Goal: Task Accomplishment & Management: Manage account settings

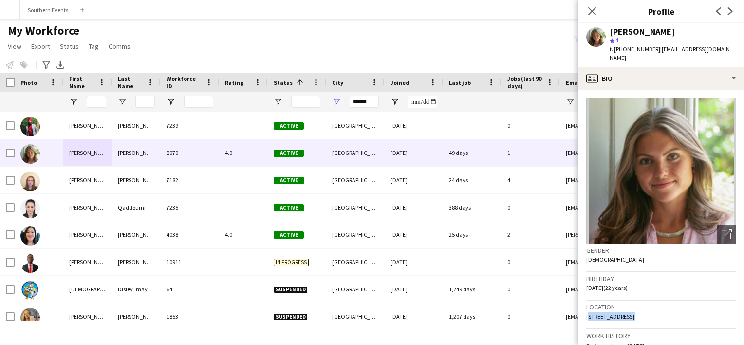
click at [10, 10] on app-icon "Menu" at bounding box center [10, 10] width 8 height 8
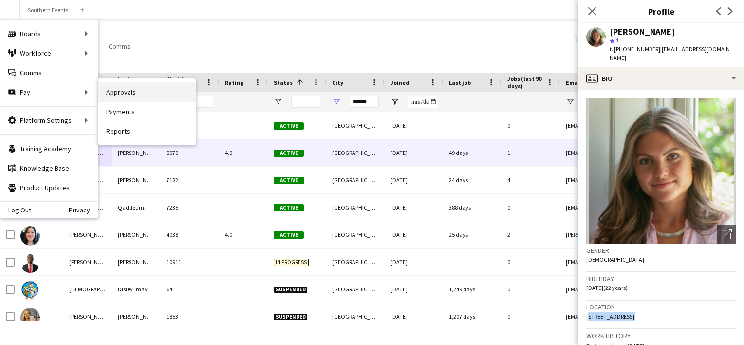
click at [123, 91] on link "Approvals" at bounding box center [146, 91] width 97 height 19
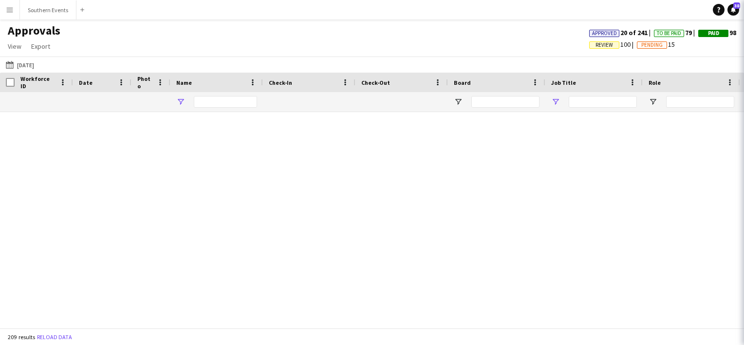
type input "**"
type input "**********"
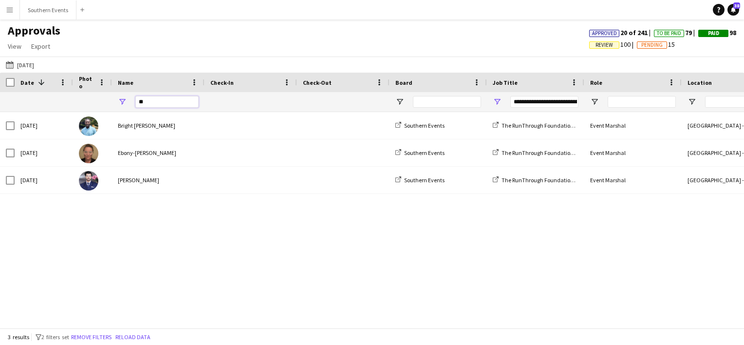
click at [140, 101] on input "**" at bounding box center [166, 102] width 63 height 12
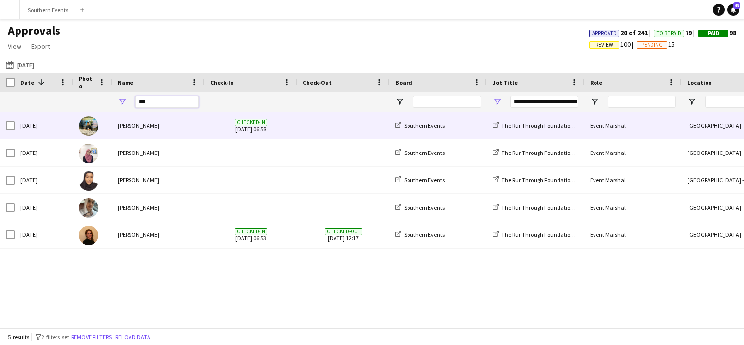
type input "***"
click at [159, 126] on div "[PERSON_NAME]" at bounding box center [158, 125] width 93 height 27
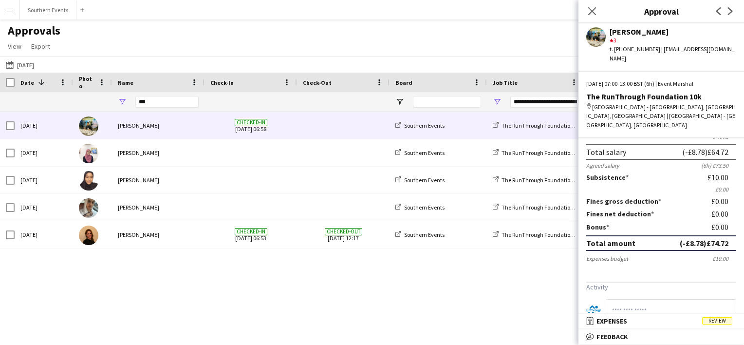
scroll to position [84, 0]
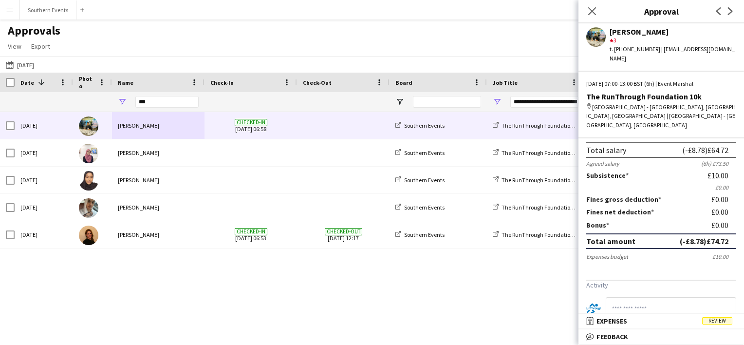
drag, startPoint x: 699, startPoint y: 234, endPoint x: 720, endPoint y: 234, distance: 20.9
click at [720, 236] on div "(-£8.78) £74.72" at bounding box center [704, 241] width 49 height 10
copy div "£74.72"
click at [11, 5] on button "Menu" at bounding box center [9, 9] width 19 height 19
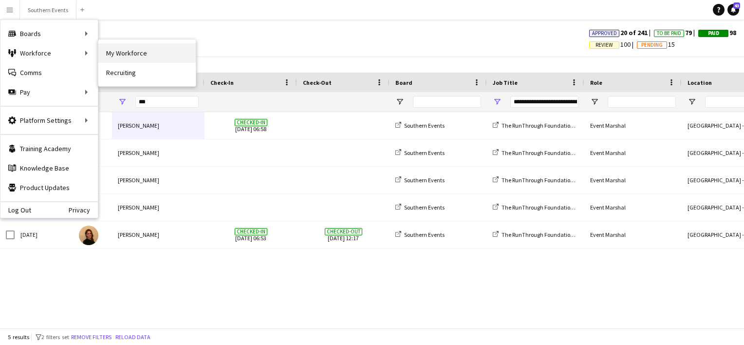
click at [109, 54] on link "My Workforce" at bounding box center [146, 52] width 97 height 19
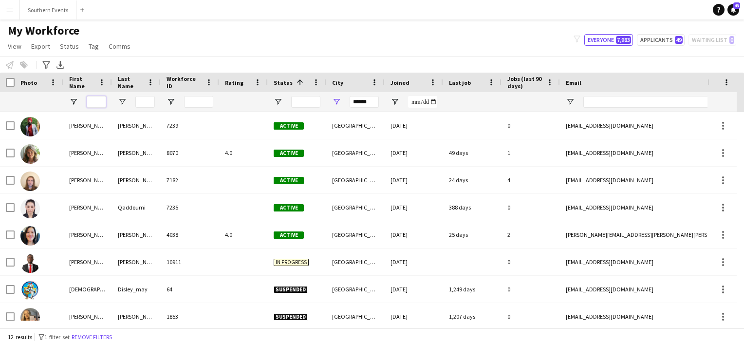
click at [92, 98] on input "First Name Filter Input" at bounding box center [96, 102] width 19 height 12
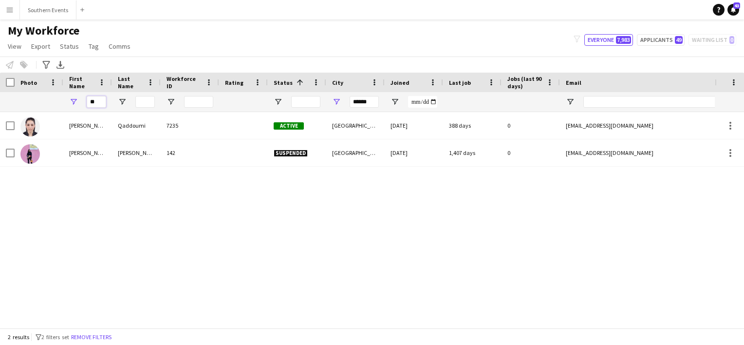
type input "**"
click at [355, 103] on input "******" at bounding box center [364, 102] width 29 height 12
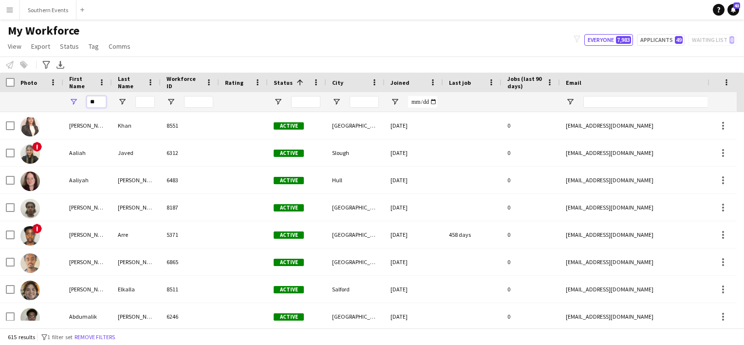
click at [97, 103] on input "**" at bounding box center [96, 102] width 19 height 12
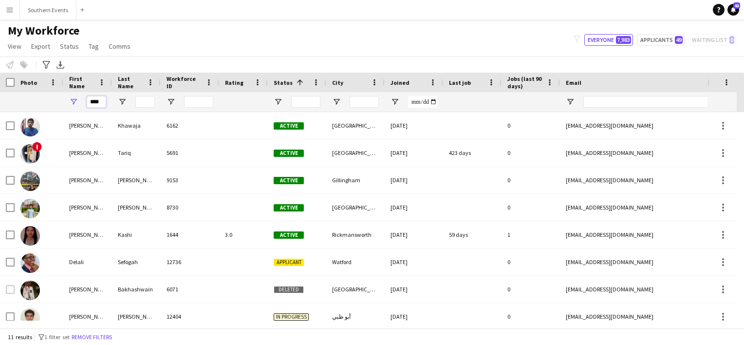
type input "***"
click at [144, 101] on input "Last Name Filter Input" at bounding box center [144, 102] width 19 height 12
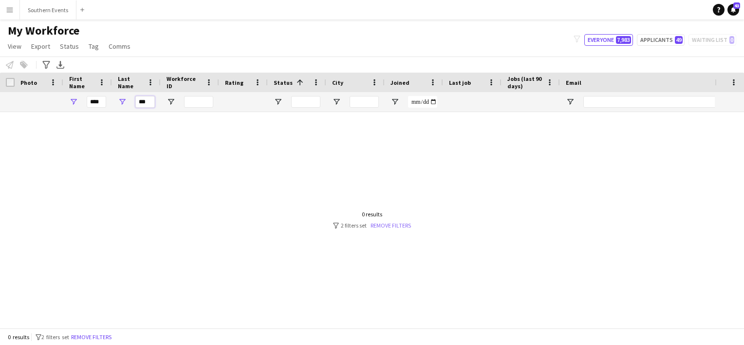
type input "***"
click at [389, 227] on link "Remove filters" at bounding box center [391, 225] width 40 height 7
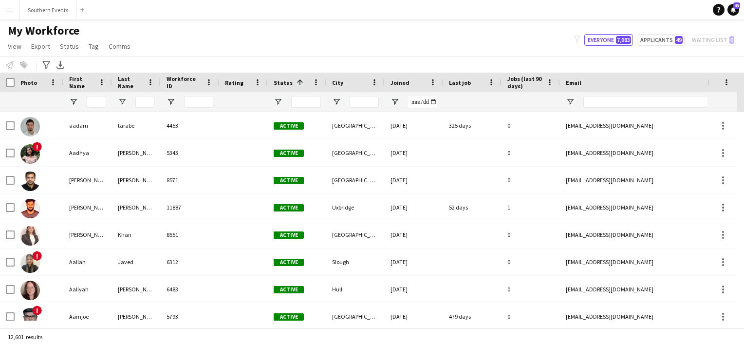
click at [85, 103] on div at bounding box center [87, 101] width 49 height 19
click at [93, 103] on input "First Name Filter Input" at bounding box center [96, 102] width 19 height 12
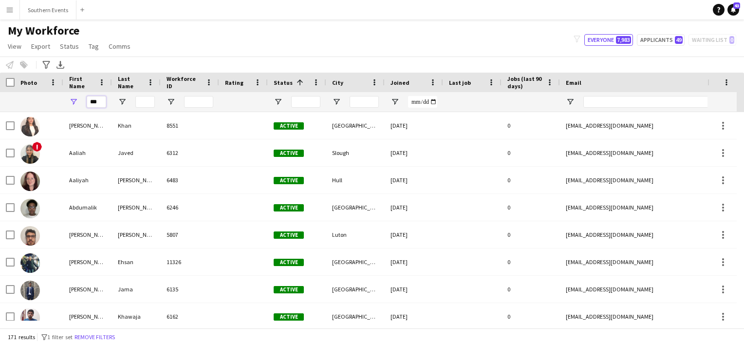
type input "***"
click at [150, 100] on input "Last Name Filter Input" at bounding box center [144, 102] width 19 height 12
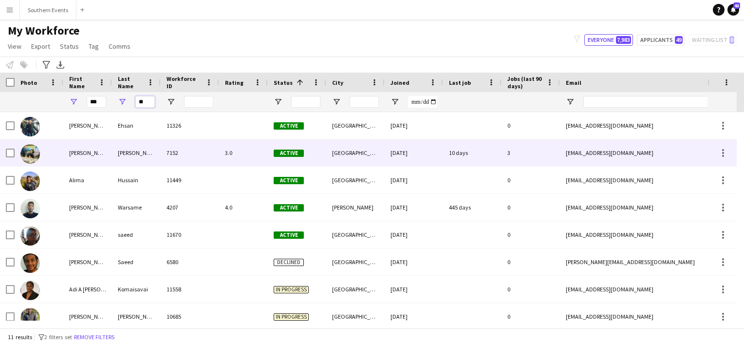
type input "**"
click at [139, 157] on div "[PERSON_NAME]" at bounding box center [136, 152] width 49 height 27
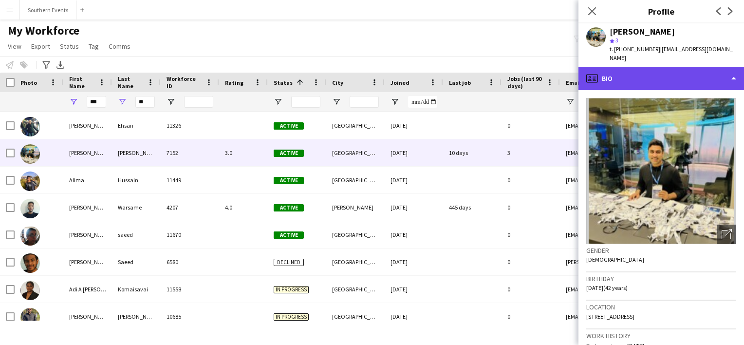
click at [653, 67] on div "profile Bio" at bounding box center [662, 78] width 166 height 23
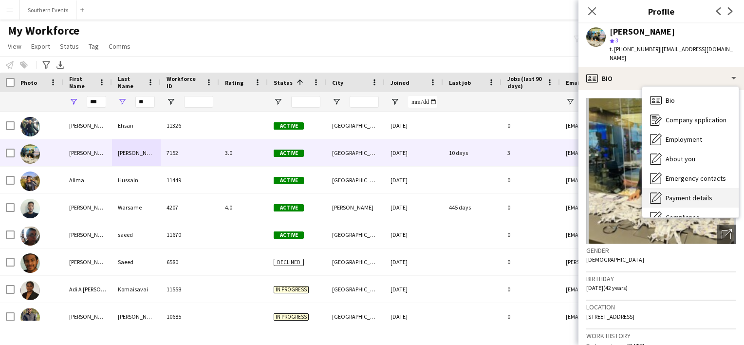
click at [667, 193] on span "Payment details" at bounding box center [689, 197] width 47 height 9
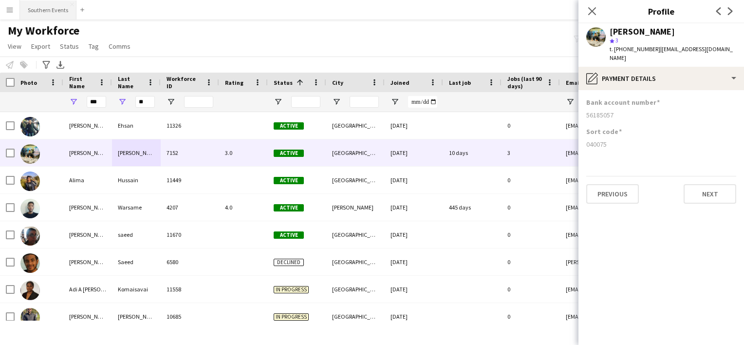
click at [37, 10] on button "Southern Events Close" at bounding box center [48, 9] width 57 height 19
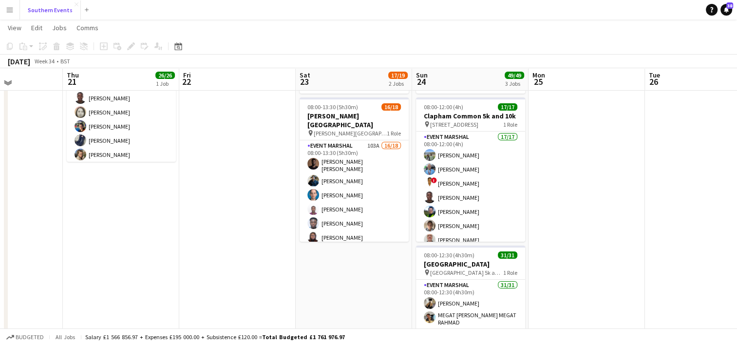
scroll to position [94, 0]
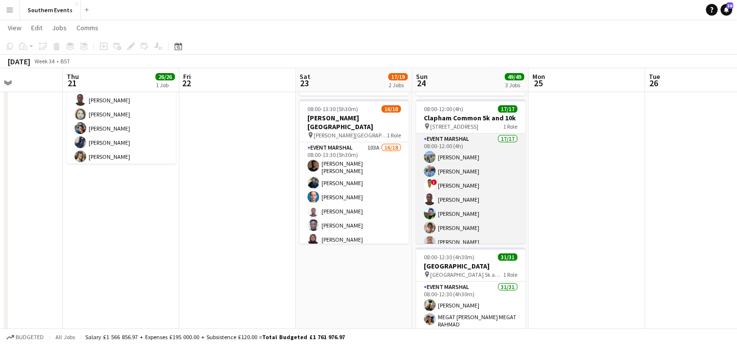
click at [483, 195] on app-card-role "Event Marshal 17/17 08:00-12:00 (4h) [PERSON_NAME] [PERSON_NAME] ! [PERSON_NAME…" at bounding box center [470, 264] width 109 height 262
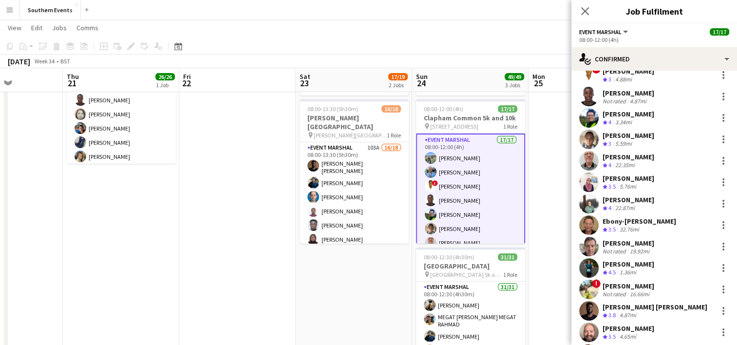
scroll to position [77, 0]
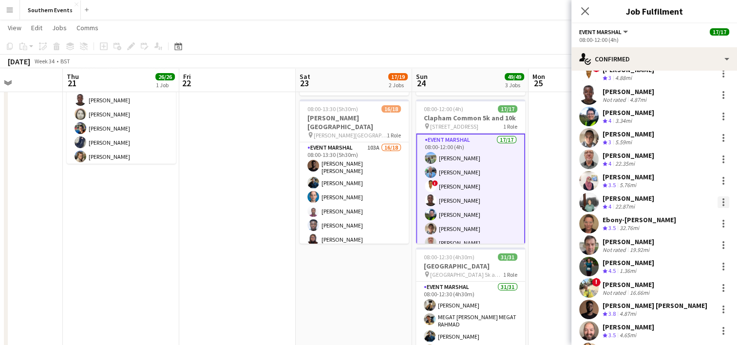
click at [718, 200] on div at bounding box center [724, 202] width 12 height 12
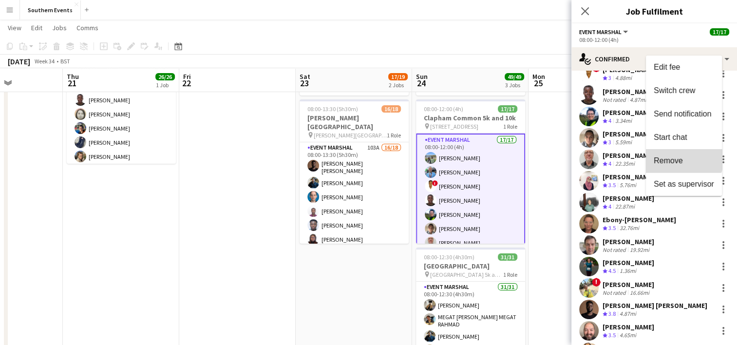
click at [672, 154] on button "Remove" at bounding box center [684, 160] width 76 height 23
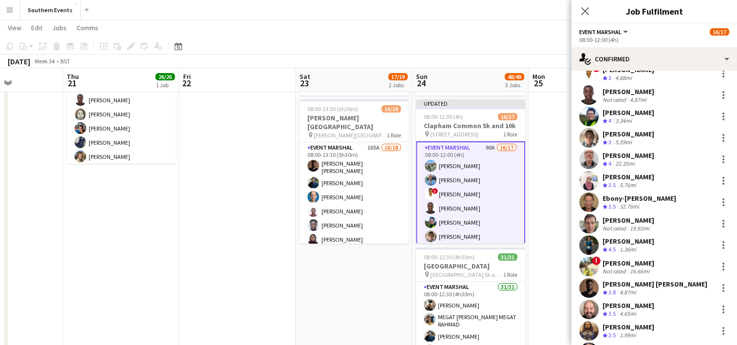
click at [538, 189] on app-date-cell at bounding box center [587, 268] width 116 height 505
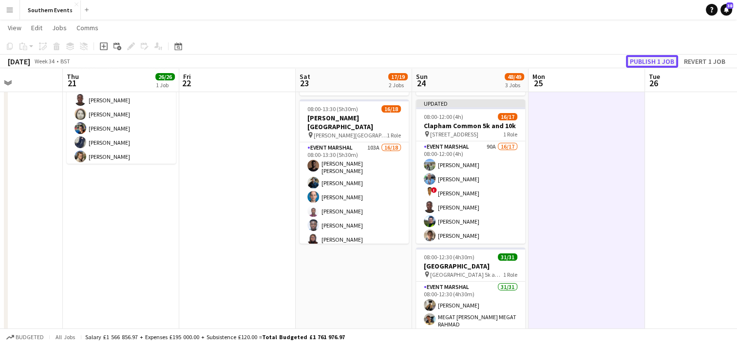
click at [654, 60] on button "Publish 1 job" at bounding box center [652, 61] width 52 height 13
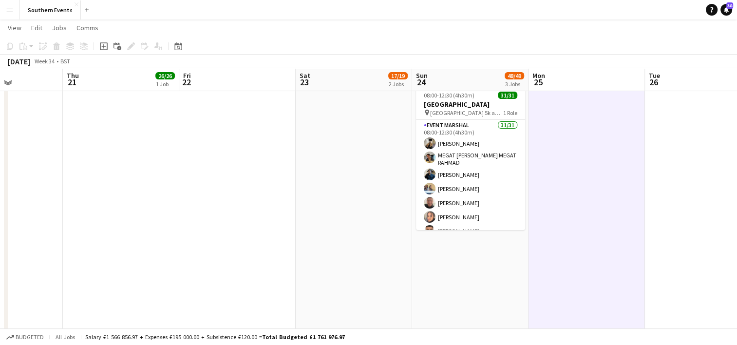
scroll to position [256, 0]
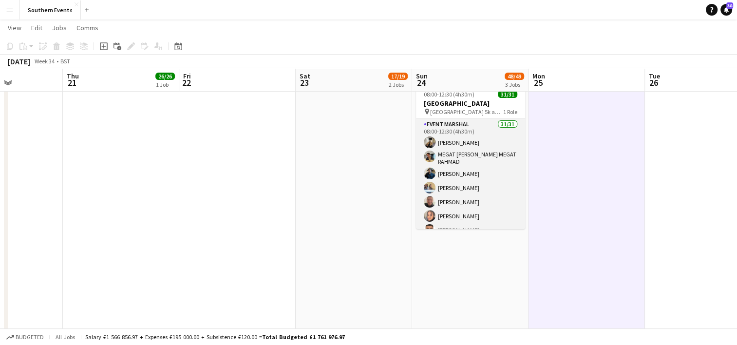
click at [500, 190] on app-card-role "Event Marshal 31/31 08:00-12:30 (4h30m) [PERSON_NAME] MEGAT [PERSON_NAME] MEGAT…" at bounding box center [470, 349] width 109 height 460
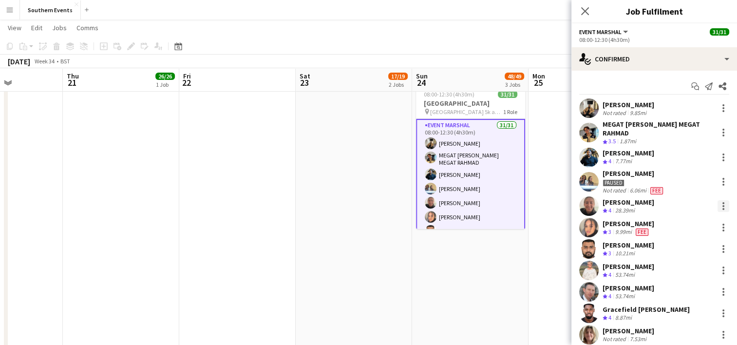
click at [718, 204] on div at bounding box center [724, 206] width 12 height 12
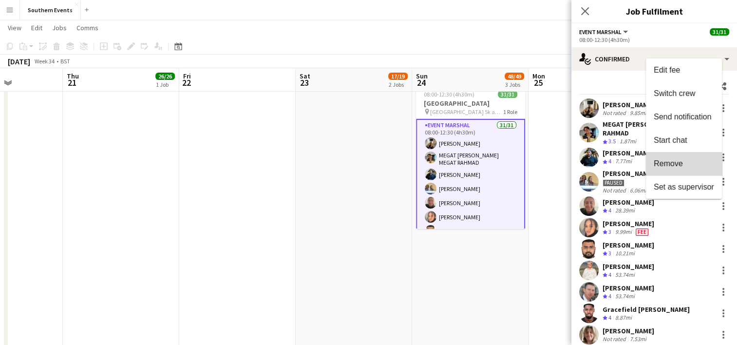
click at [673, 168] on button "Remove" at bounding box center [684, 163] width 76 height 23
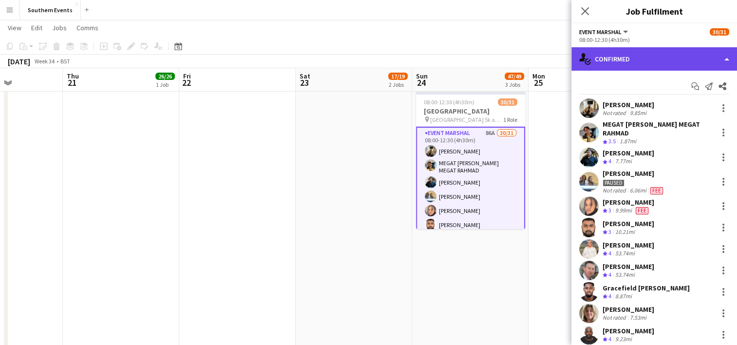
click at [631, 62] on div "single-neutral-actions-check-2 Confirmed" at bounding box center [654, 58] width 166 height 23
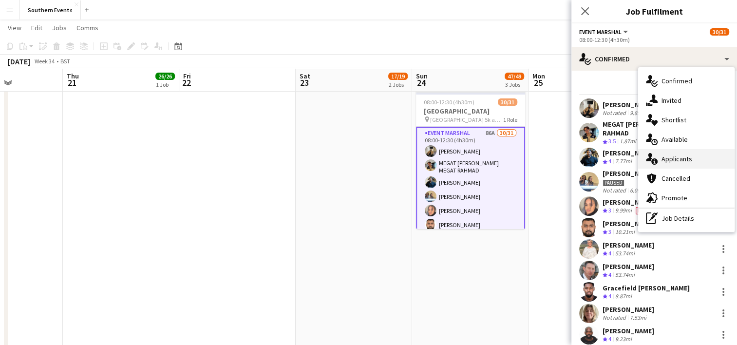
click at [668, 158] on div "single-neutral-actions-information Applicants" at bounding box center [686, 158] width 96 height 19
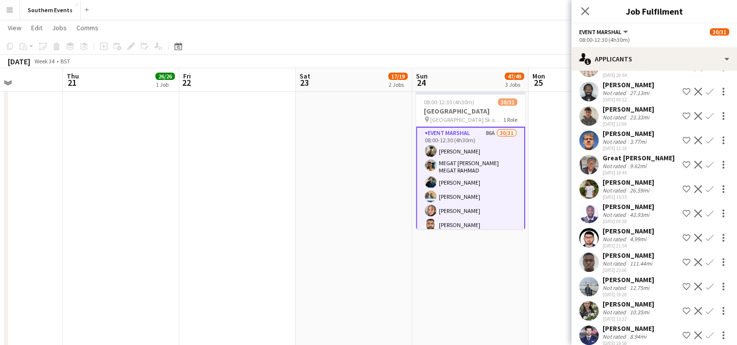
scroll to position [1680, 0]
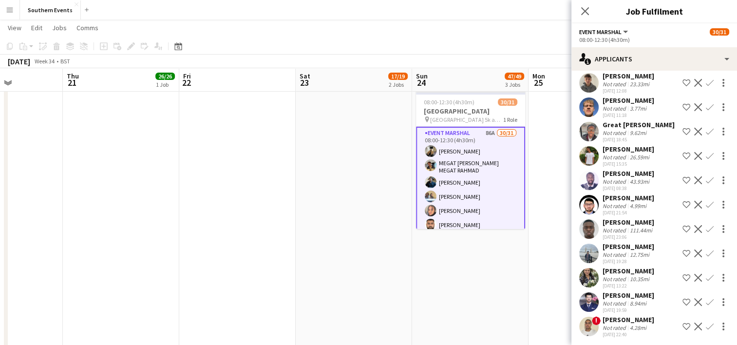
click at [706, 274] on app-icon "Confirm" at bounding box center [710, 278] width 8 height 8
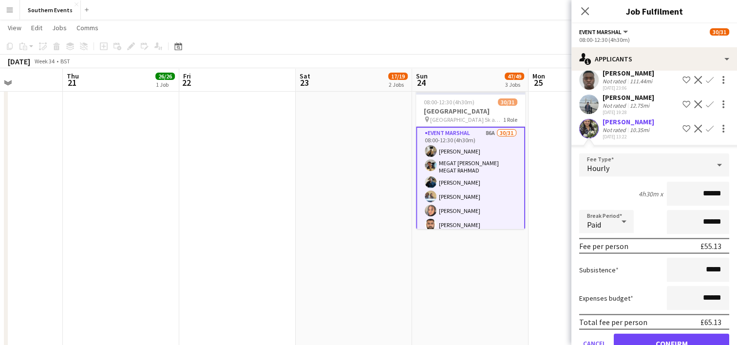
scroll to position [1899, 0]
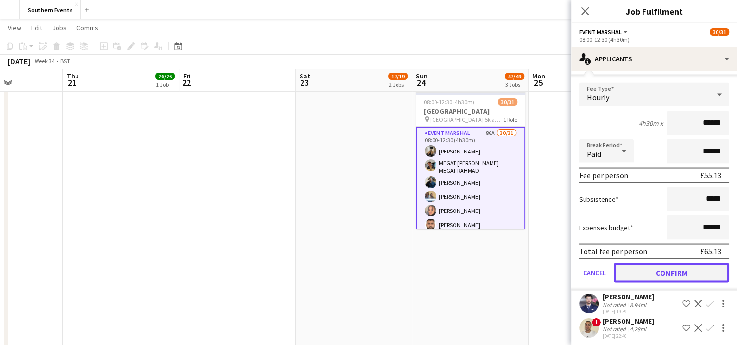
click at [651, 273] on button "Confirm" at bounding box center [671, 272] width 115 height 19
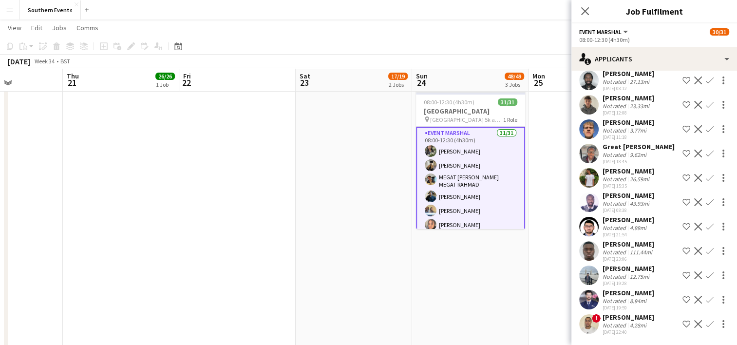
scroll to position [1655, 0]
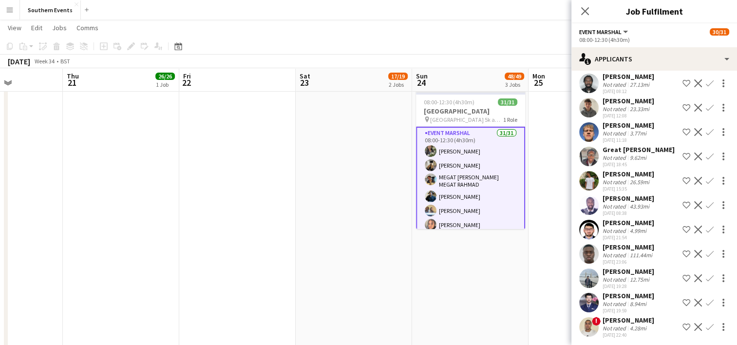
click at [440, 268] on app-date-cell "07:00-12:30 (5h30m) 1/1 RT Kit Assistant - Clapham Common 5k and 10k pin Clapha…" at bounding box center [470, 105] width 116 height 505
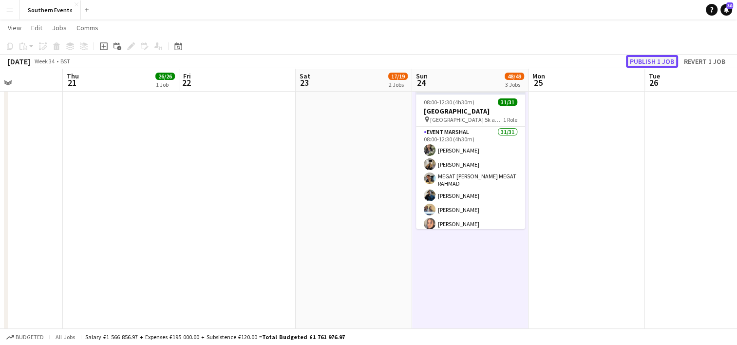
click at [637, 64] on button "Publish 1 job" at bounding box center [652, 61] width 52 height 13
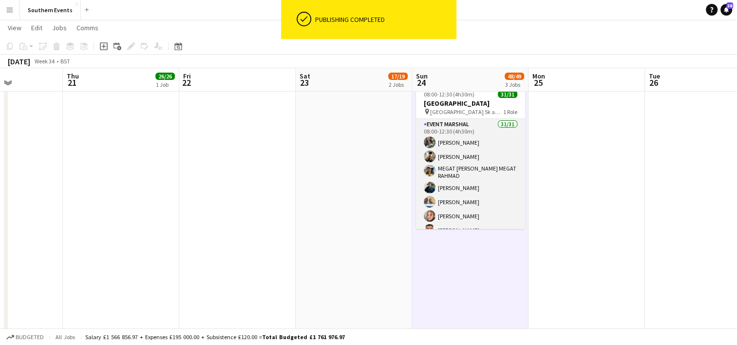
click at [474, 168] on app-card-role "Event Marshal 31/31 08:00-12:30 (4h30m) [PERSON_NAME] [PERSON_NAME] MEGAT [PERS…" at bounding box center [470, 349] width 109 height 460
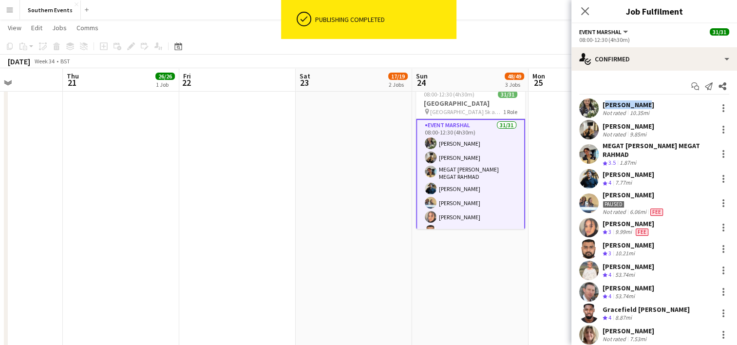
drag, startPoint x: 602, startPoint y: 103, endPoint x: 639, endPoint y: 106, distance: 37.1
click at [639, 106] on div "[PERSON_NAME] Not rated 10.35mi" at bounding box center [654, 107] width 166 height 19
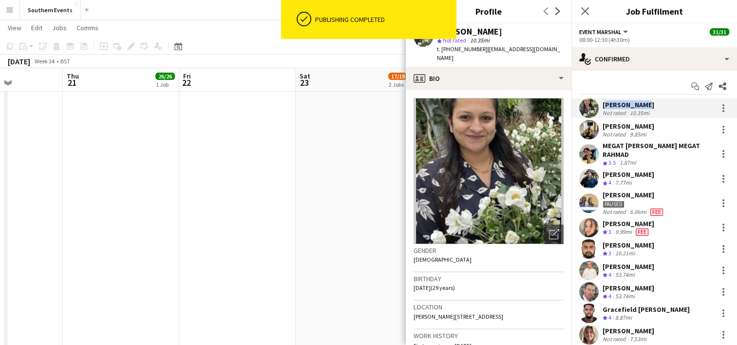
copy div "[PERSON_NAME]"
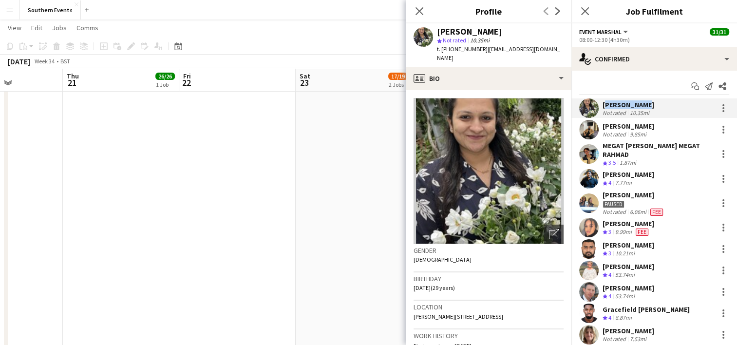
click at [10, 8] on app-icon "Menu" at bounding box center [10, 10] width 8 height 8
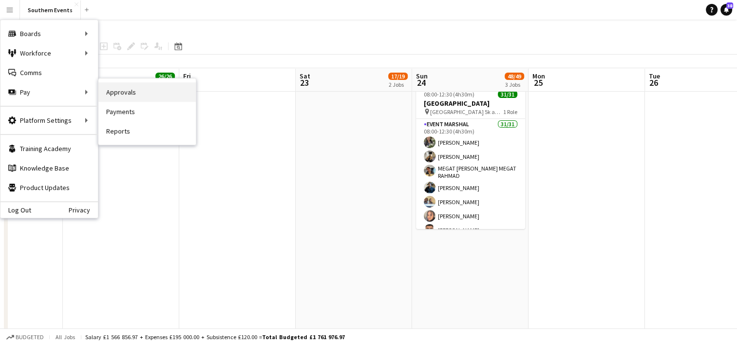
click at [115, 95] on link "Approvals" at bounding box center [146, 91] width 97 height 19
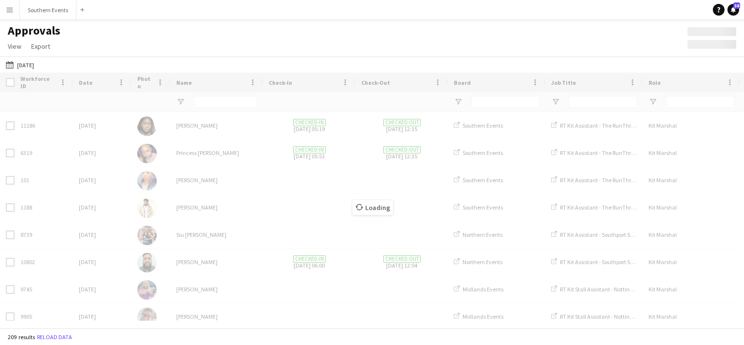
type input "***"
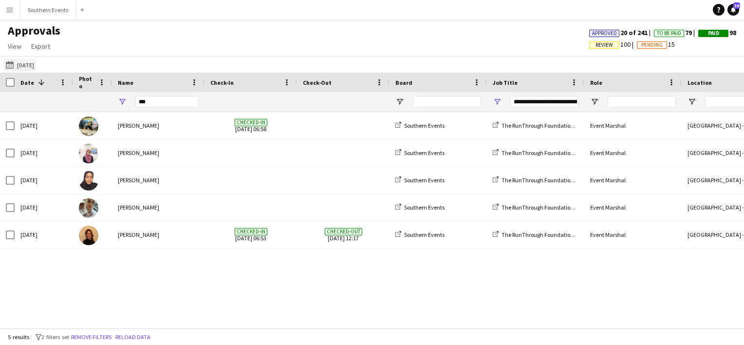
click at [29, 64] on button "[DATE] [DATE]" at bounding box center [20, 65] width 32 height 12
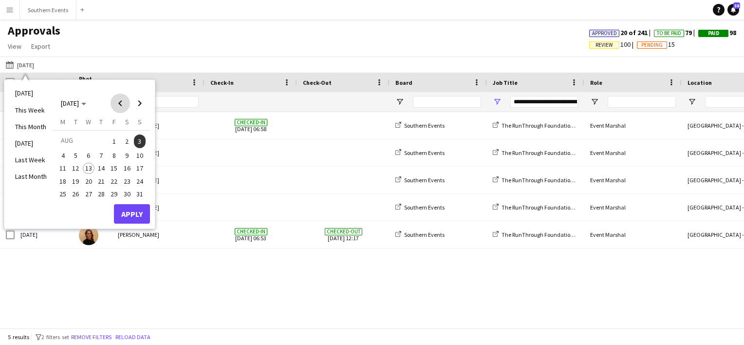
click at [121, 103] on span "Previous month" at bounding box center [120, 103] width 19 height 19
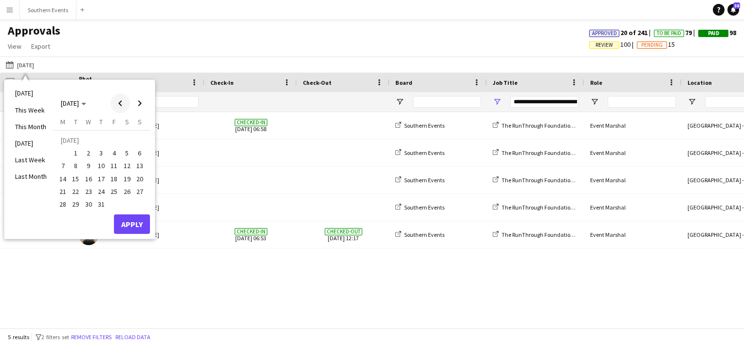
click at [121, 103] on span "Previous month" at bounding box center [120, 103] width 19 height 19
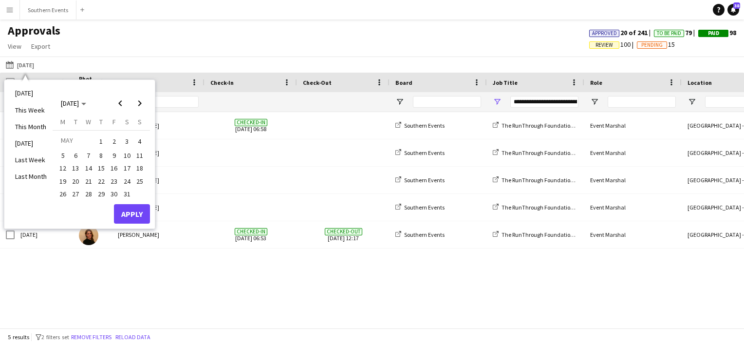
click at [103, 191] on span "29" at bounding box center [101, 194] width 12 height 12
click at [133, 215] on button "Apply" at bounding box center [132, 213] width 36 height 19
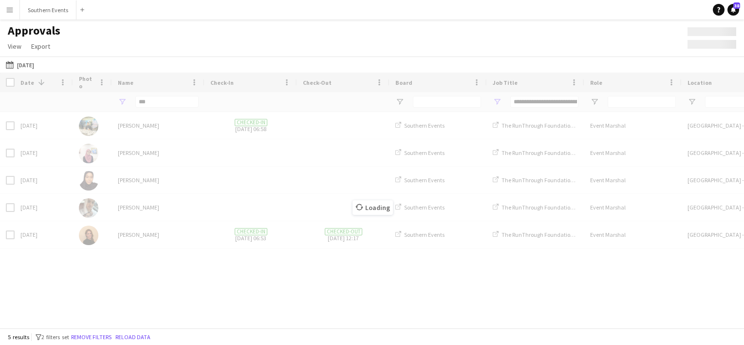
type input "***"
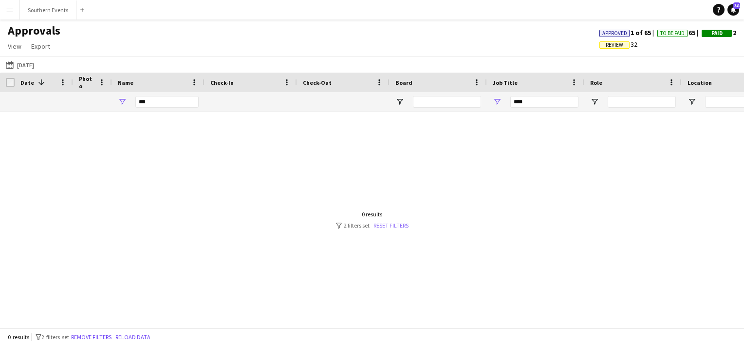
click at [388, 223] on link "Reset filters" at bounding box center [391, 225] width 35 height 7
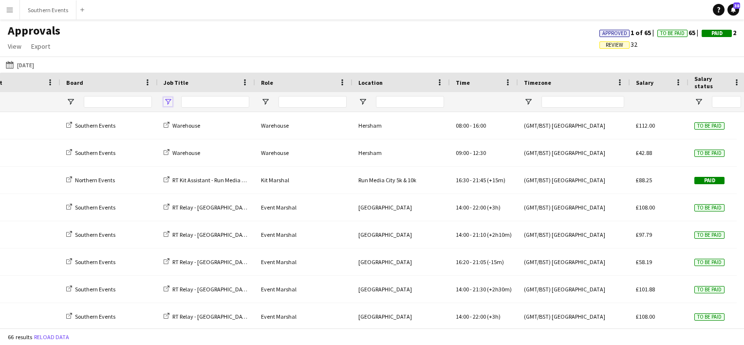
click at [168, 103] on span "Open Filter Menu" at bounding box center [168, 101] width 9 height 9
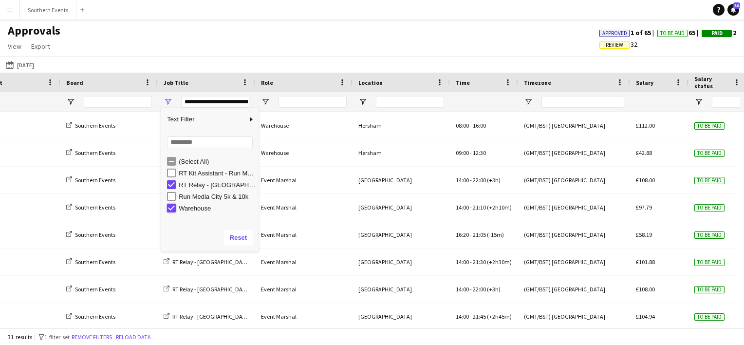
type input "**********"
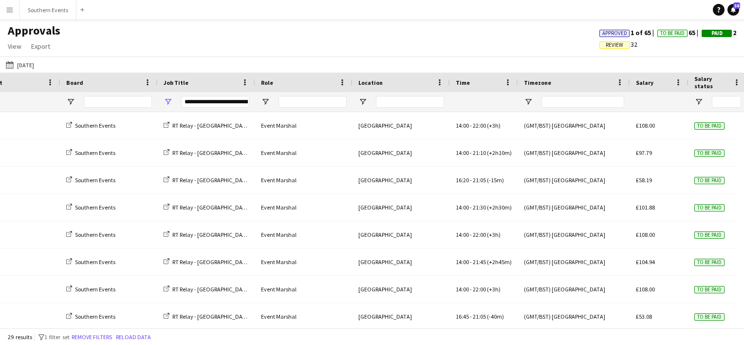
click at [161, 31] on div "Approvals View Customise view Customise filters Reset Filters Reset View Reset …" at bounding box center [372, 39] width 744 height 33
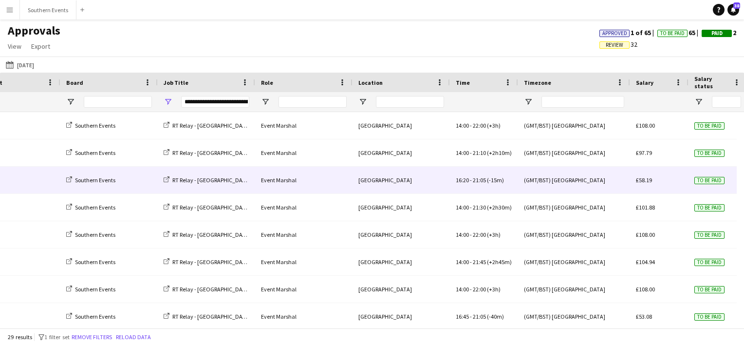
scroll to position [0, 53]
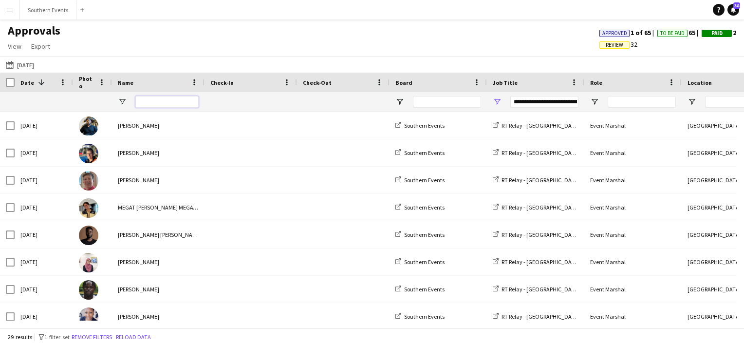
click at [154, 105] on input "Name Filter Input" at bounding box center [166, 102] width 63 height 12
click at [540, 30] on div "Approvals View Customise view Customise filters Reset Filters Reset View Reset …" at bounding box center [372, 39] width 744 height 33
click at [153, 101] on input "Name Filter Input" at bounding box center [166, 102] width 63 height 12
type input "***"
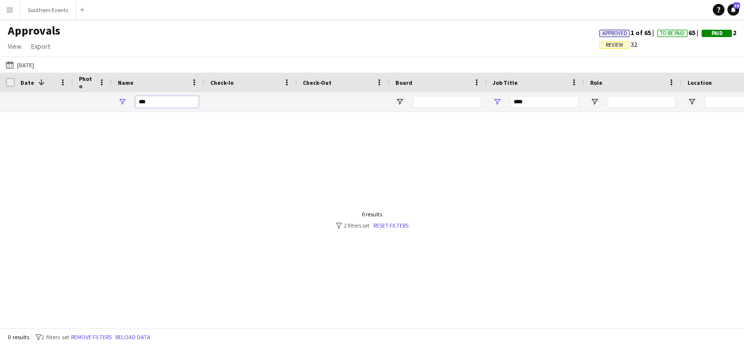
type input "***"
click at [5, 12] on button "Menu" at bounding box center [9, 9] width 19 height 19
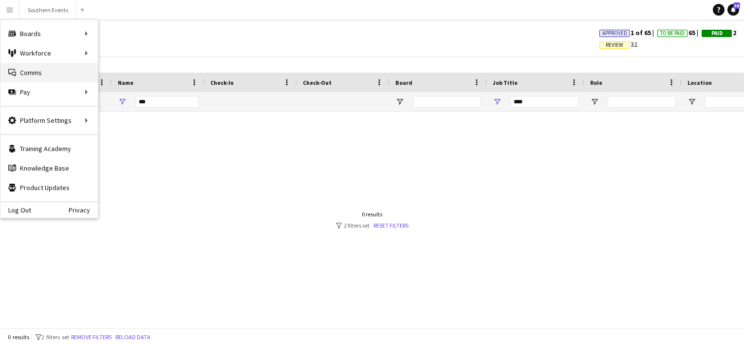
click at [35, 78] on link "Comms Comms" at bounding box center [48, 72] width 97 height 19
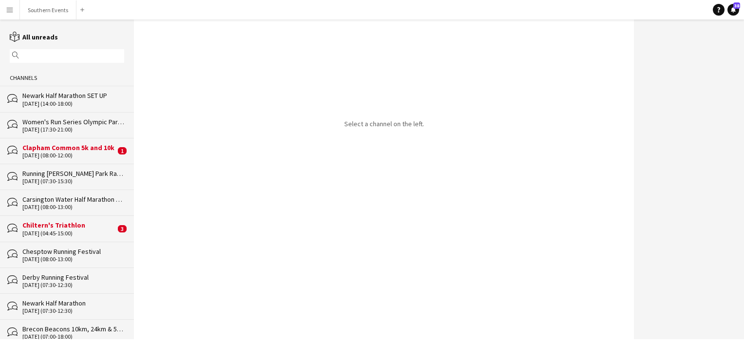
click at [46, 54] on input "text" at bounding box center [71, 56] width 100 height 9
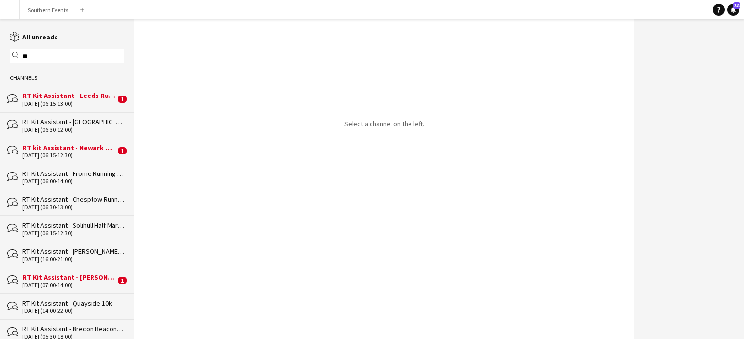
type input "*"
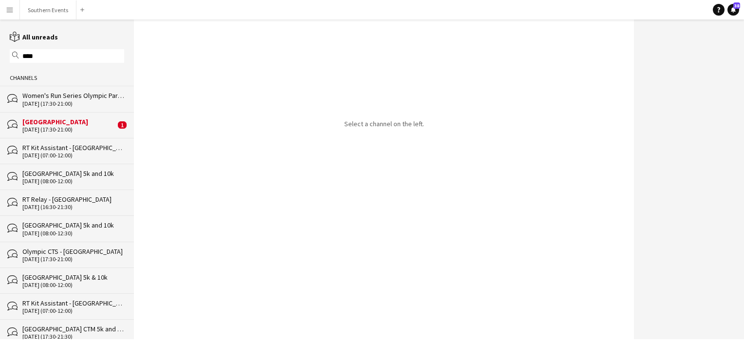
type input "****"
click at [59, 197] on div "RT Relay - [GEOGRAPHIC_DATA]" at bounding box center [73, 199] width 102 height 9
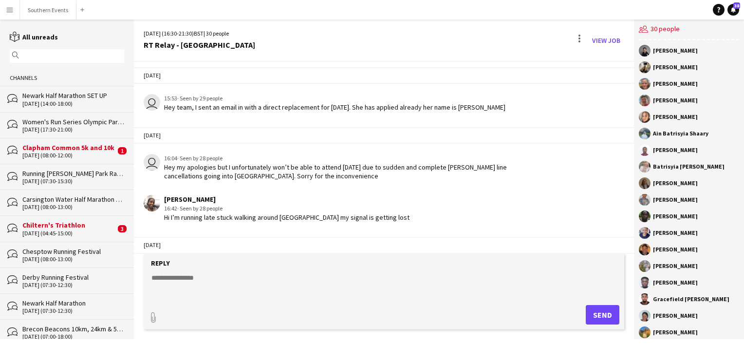
scroll to position [2377, 0]
click at [49, 16] on button "Southern Events Close" at bounding box center [48, 9] width 57 height 19
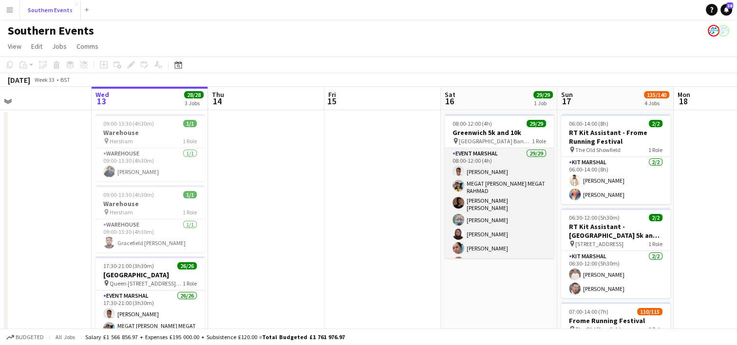
scroll to position [324, 0]
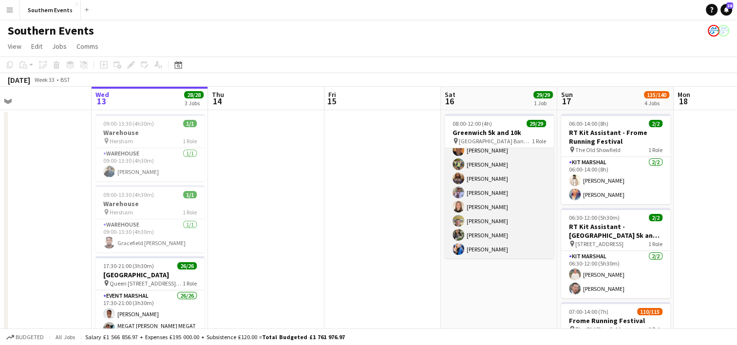
click at [513, 202] on app-card-role "Event Marshal 29/29 08:00-12:00 (4h) [PERSON_NAME] MEGAT [PERSON_NAME] MEGAT RA…" at bounding box center [499, 41] width 109 height 435
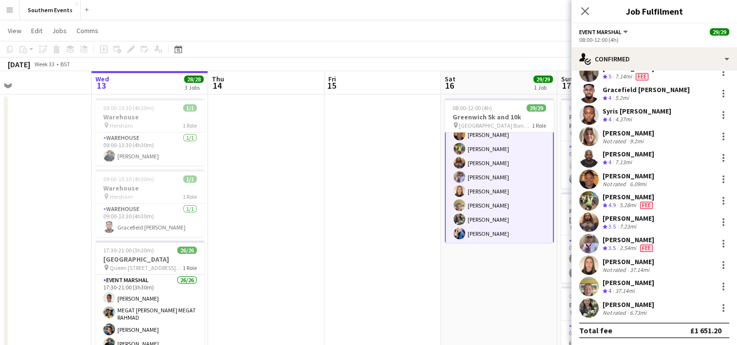
scroll to position [18, 0]
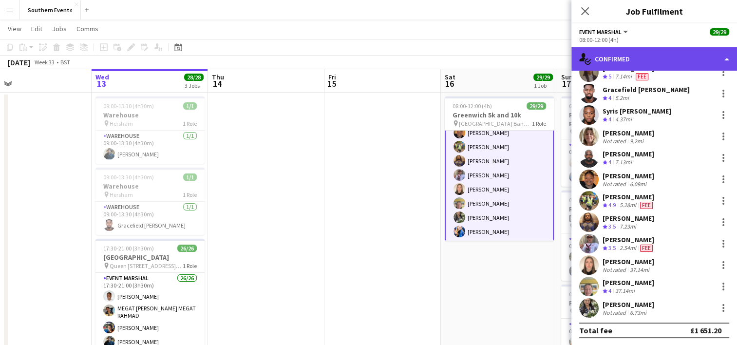
click at [630, 53] on div "single-neutral-actions-check-2 Confirmed" at bounding box center [654, 58] width 166 height 23
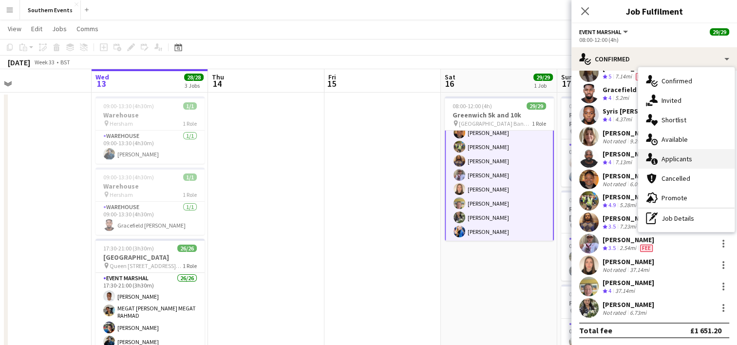
click at [672, 157] on div "single-neutral-actions-information Applicants" at bounding box center [686, 158] width 96 height 19
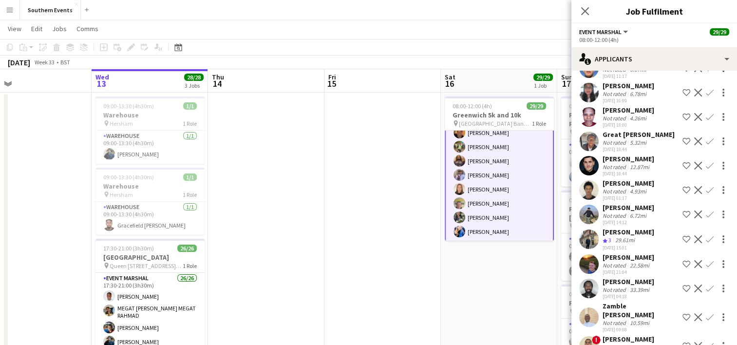
scroll to position [2202, 0]
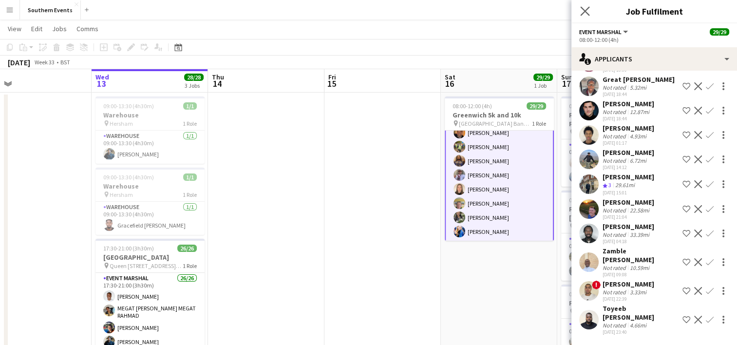
click at [585, 6] on app-icon "Close pop-in" at bounding box center [585, 11] width 14 height 14
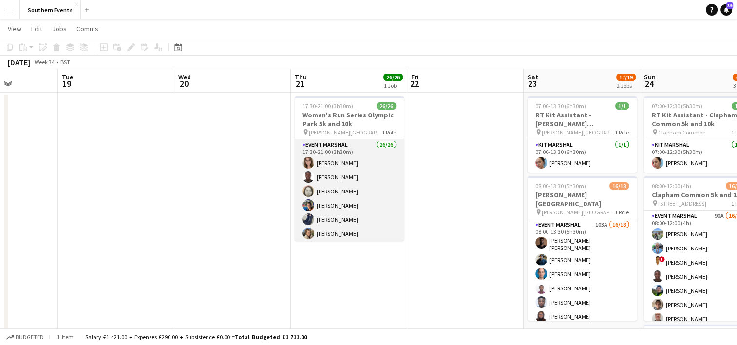
scroll to position [0, 292]
click at [357, 187] on app-card-role "Event Marshal 26/26 17:30-21:00 (3h30m) [PERSON_NAME] [PERSON_NAME] [PERSON_NAM…" at bounding box center [348, 333] width 109 height 389
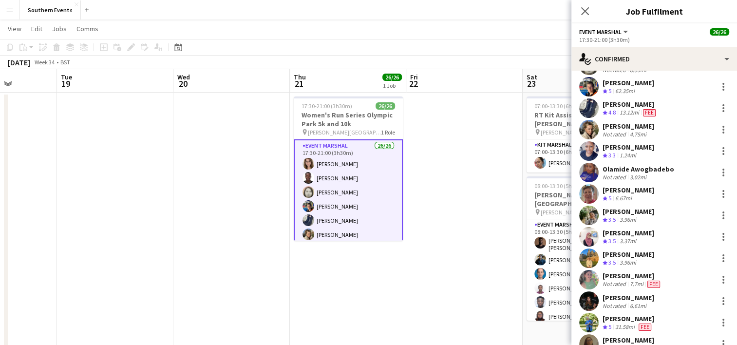
scroll to position [90, 0]
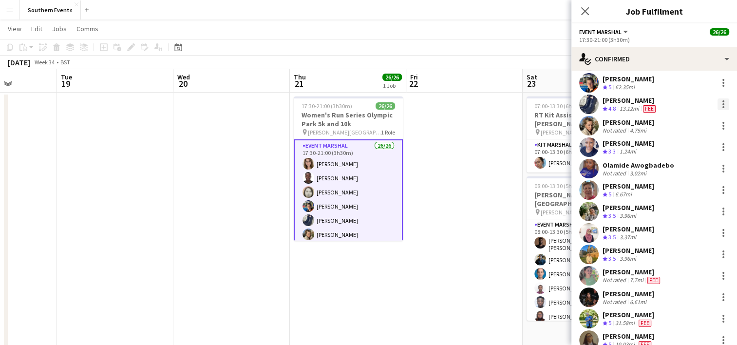
click at [718, 109] on div at bounding box center [724, 104] width 12 height 12
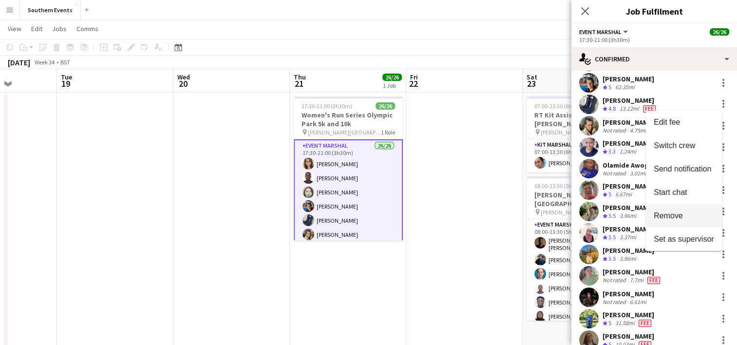
click at [667, 212] on span "Remove" at bounding box center [668, 215] width 29 height 8
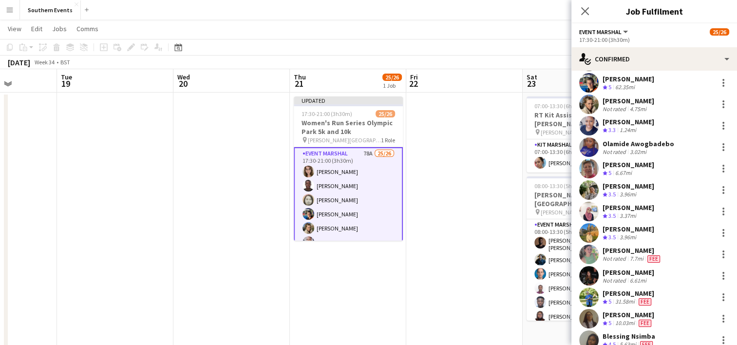
click at [455, 197] on app-date-cell at bounding box center [464, 345] width 116 height 505
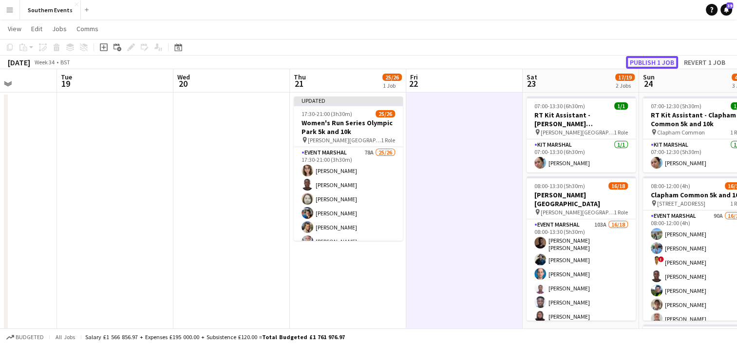
click at [649, 62] on button "Publish 1 job" at bounding box center [652, 62] width 52 height 13
